Goal: Check status: Verify the current state of an ongoing process or item

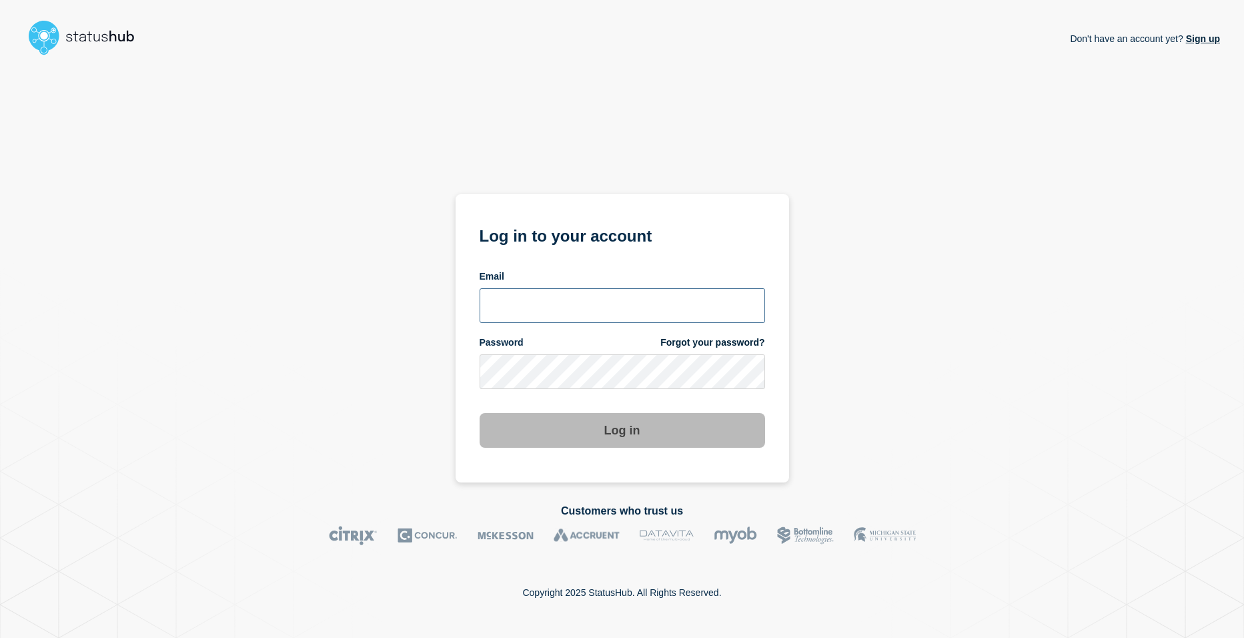
type input "shsh@stibosystems.com"
click at [666, 427] on button "Log in" at bounding box center [623, 430] width 286 height 35
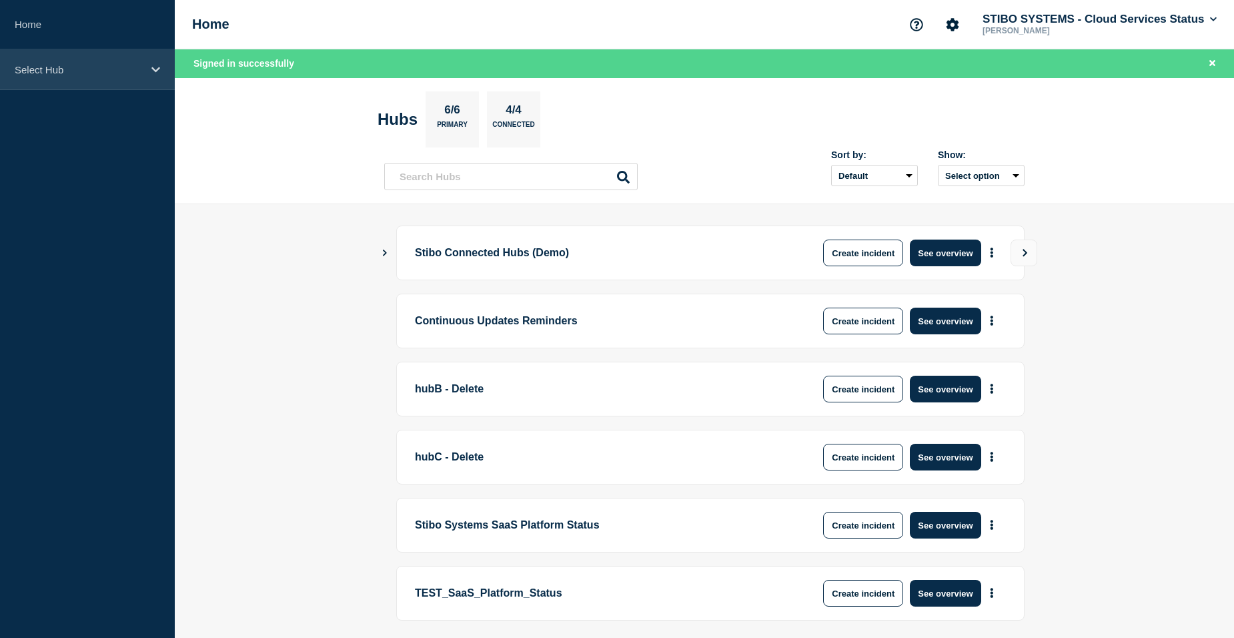
click at [133, 64] on p "Select Hub" at bounding box center [79, 69] width 128 height 11
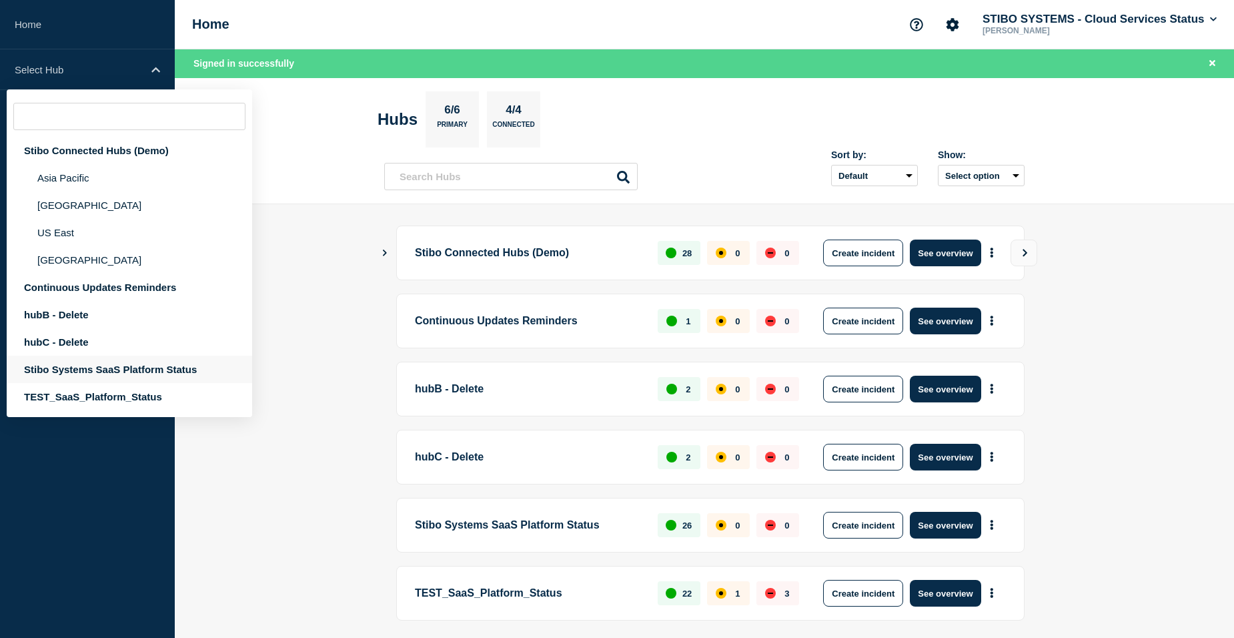
click at [69, 366] on div "Stibo Systems SaaS Platform Status" at bounding box center [130, 369] width 246 height 27
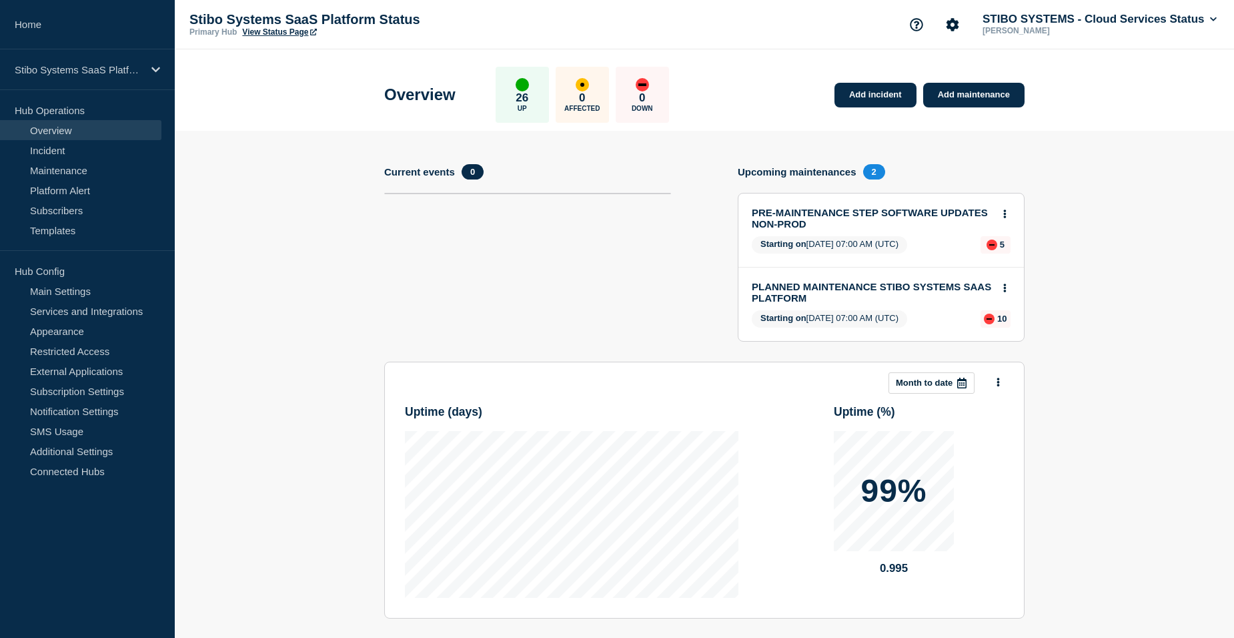
click at [278, 27] on link "View Status Page" at bounding box center [279, 31] width 74 height 9
